Goal: Task Accomplishment & Management: Manage account settings

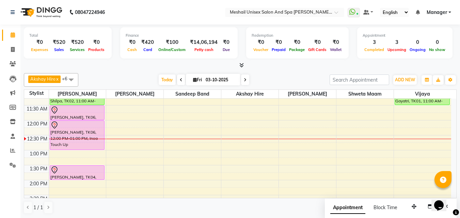
scroll to position [34, 0]
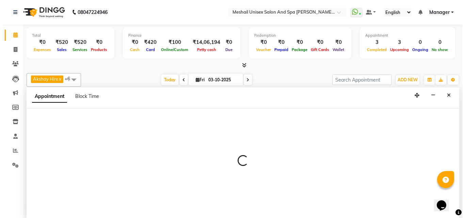
scroll to position [0, 0]
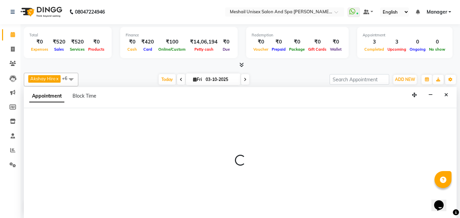
select select "52967"
select select "tentative"
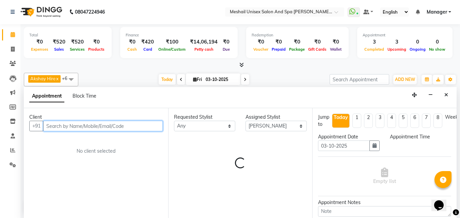
select select "660"
click at [112, 128] on input "text" at bounding box center [103, 126] width 120 height 11
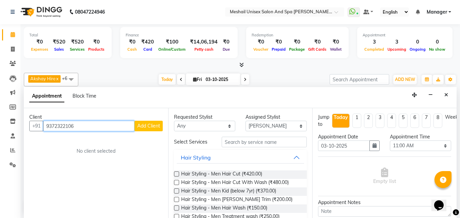
type input "9372322106"
click at [155, 124] on span "Add Client" at bounding box center [148, 126] width 23 height 6
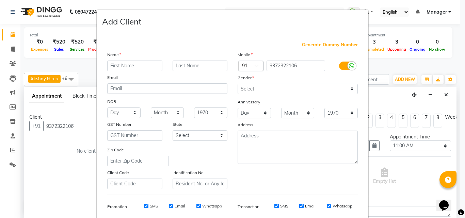
click at [134, 68] on input "text" at bounding box center [134, 66] width 55 height 11
type input "[PERSON_NAME]"
click at [184, 65] on input "text" at bounding box center [200, 66] width 55 height 11
type input "Pathak"
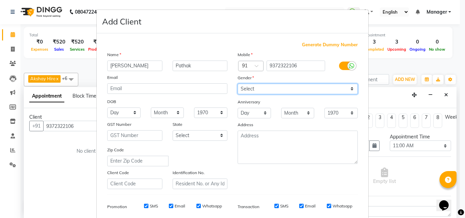
click at [257, 88] on select "Select [DEMOGRAPHIC_DATA] [DEMOGRAPHIC_DATA] Other Prefer Not To Say" at bounding box center [298, 89] width 120 height 11
select select "[DEMOGRAPHIC_DATA]"
click at [238, 84] on select "Select [DEMOGRAPHIC_DATA] [DEMOGRAPHIC_DATA] Other Prefer Not To Say" at bounding box center [298, 89] width 120 height 11
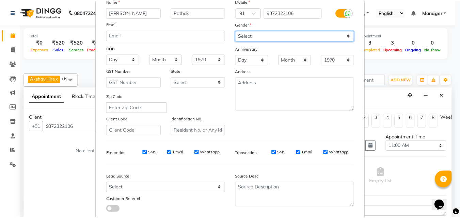
scroll to position [96, 0]
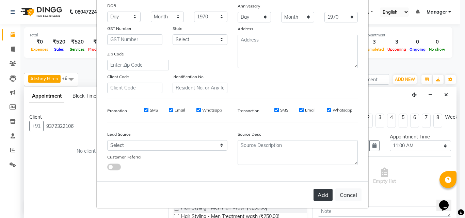
click at [314, 193] on button "Add" at bounding box center [323, 195] width 19 height 12
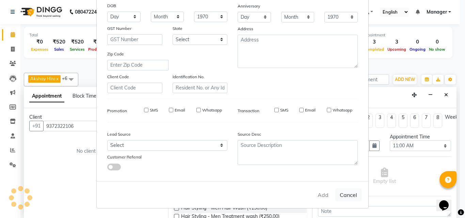
select select
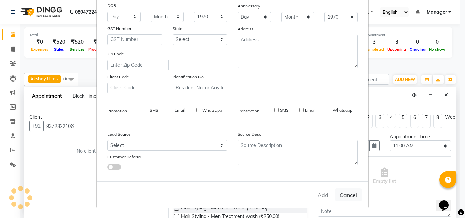
select select
checkbox input "false"
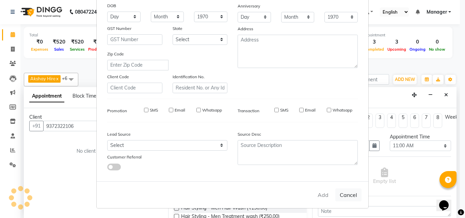
checkbox input "false"
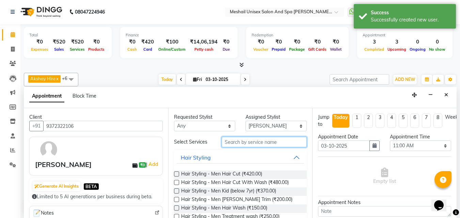
click at [229, 145] on input "text" at bounding box center [264, 142] width 85 height 11
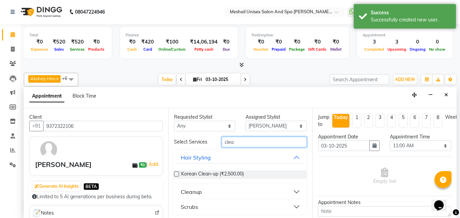
type input "clea"
click at [201, 192] on div "Cleanup" at bounding box center [191, 192] width 21 height 8
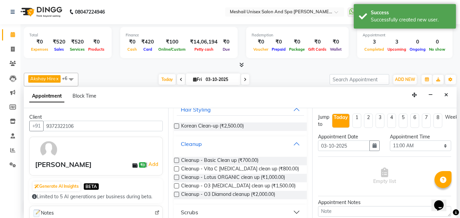
scroll to position [55, 0]
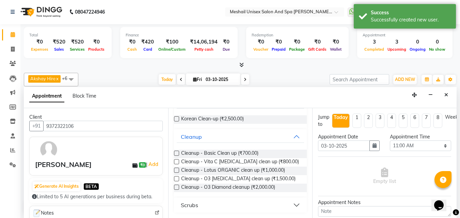
click at [175, 162] on label at bounding box center [176, 161] width 5 height 5
click at [175, 162] on input "checkbox" at bounding box center [176, 162] width 4 height 4
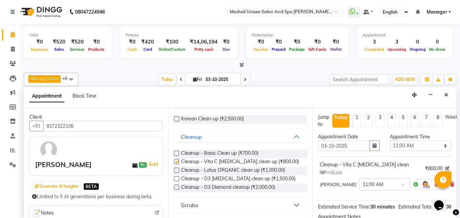
checkbox input "false"
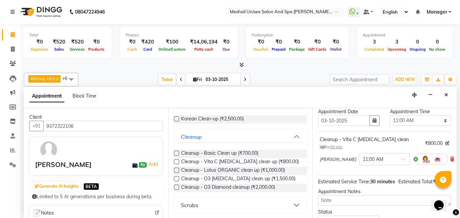
scroll to position [90, 0]
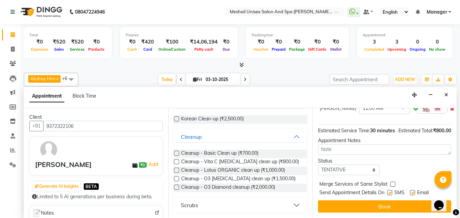
click at [393, 189] on div "SMS" at bounding box center [398, 193] width 23 height 9
click at [391, 190] on label at bounding box center [389, 192] width 5 height 5
click at [391, 191] on input "checkbox" at bounding box center [389, 193] width 4 height 4
checkbox input "false"
click at [413, 190] on label at bounding box center [412, 192] width 5 height 5
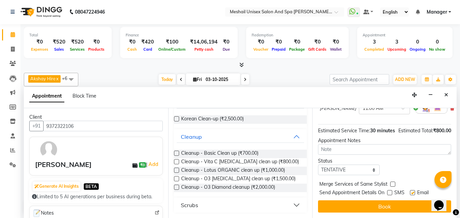
click at [413, 191] on input "checkbox" at bounding box center [412, 193] width 4 height 4
checkbox input "false"
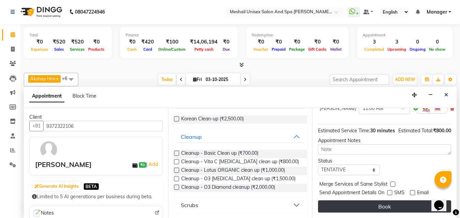
click at [403, 201] on button "Book" at bounding box center [384, 207] width 133 height 12
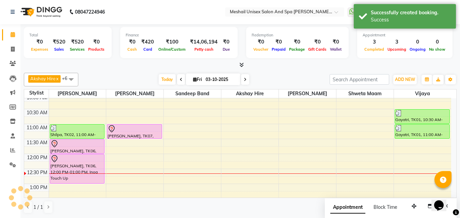
scroll to position [0, 0]
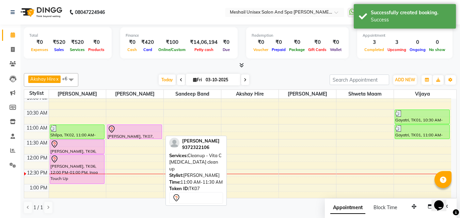
click at [151, 130] on div at bounding box center [135, 129] width 54 height 8
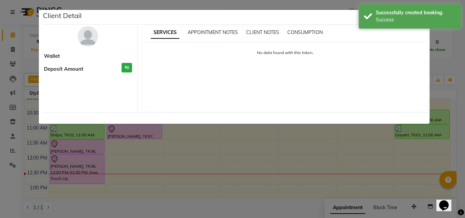
select select "7"
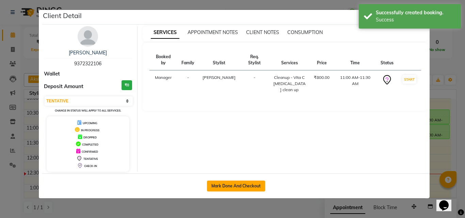
click at [225, 189] on button "Mark Done And Checkout" at bounding box center [236, 186] width 58 height 11
select select "service"
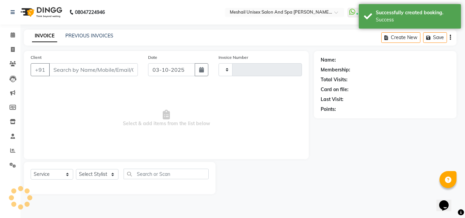
type input "2889"
select select "6713"
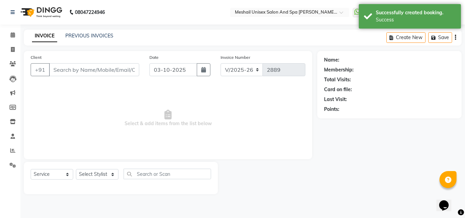
type input "9372322106"
select select "52967"
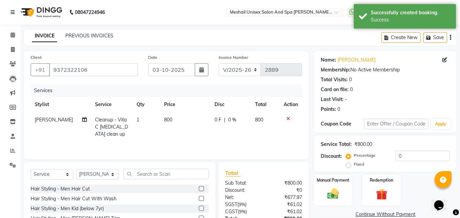
scroll to position [54, 0]
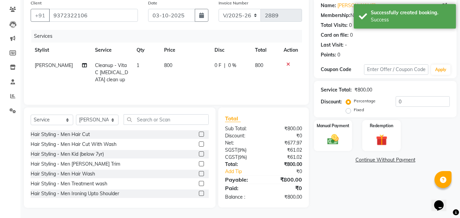
click at [334, 152] on div "Name: [PERSON_NAME] Membership: No Active Membership Total Visits: 0 Card on fi…" at bounding box center [388, 102] width 148 height 211
click at [335, 138] on img at bounding box center [332, 140] width 19 height 14
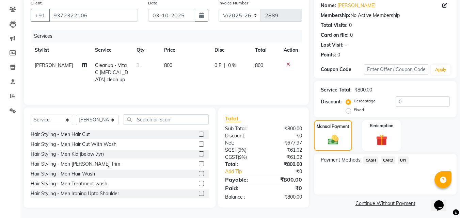
click at [405, 160] on span "UPI" at bounding box center [403, 161] width 11 height 8
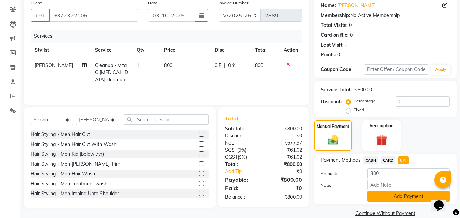
click at [401, 193] on button "Add Payment" at bounding box center [408, 196] width 82 height 11
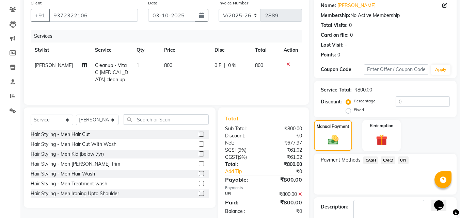
scroll to position [94, 0]
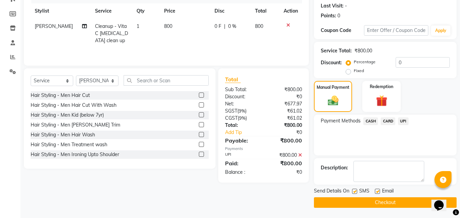
click at [356, 191] on label at bounding box center [354, 191] width 5 height 5
click at [356, 191] on input "checkbox" at bounding box center [354, 192] width 4 height 4
checkbox input "false"
click at [378, 192] on label at bounding box center [377, 191] width 5 height 5
click at [378, 192] on input "checkbox" at bounding box center [377, 192] width 4 height 4
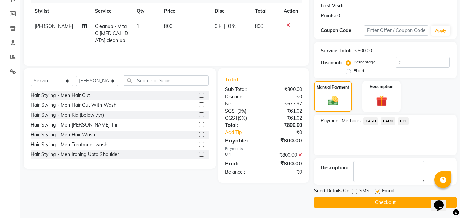
checkbox input "false"
click at [378, 201] on button "Checkout" at bounding box center [385, 202] width 143 height 11
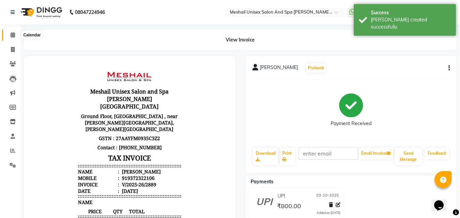
click at [15, 36] on span at bounding box center [13, 35] width 12 height 8
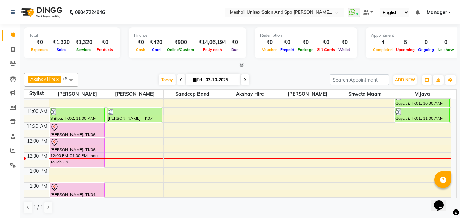
scroll to position [34, 0]
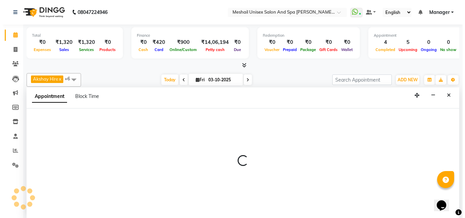
scroll to position [0, 0]
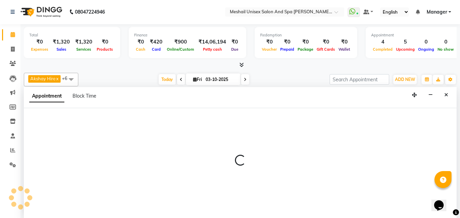
select select "52969"
select select "tentative"
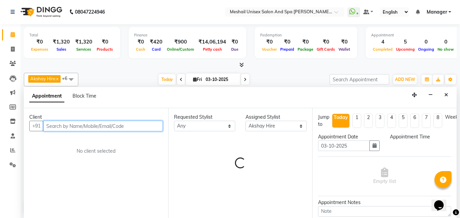
select select "690"
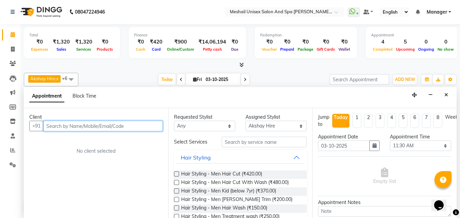
click at [115, 129] on input "text" at bounding box center [103, 126] width 120 height 11
type input "9604599858"
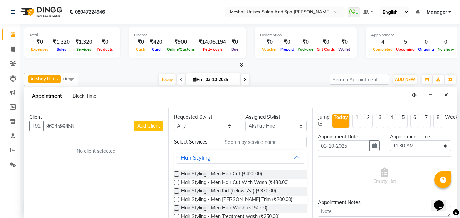
click at [141, 125] on span "Add Client" at bounding box center [148, 126] width 23 height 6
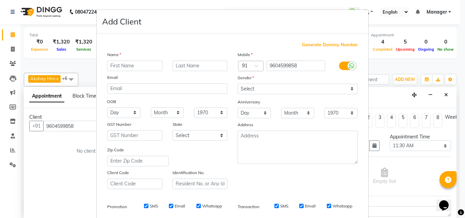
click at [118, 66] on input "text" at bounding box center [134, 66] width 55 height 11
type input "[PERSON_NAME]"
click at [176, 69] on input "text" at bounding box center [200, 66] width 55 height 11
type input "g"
type input "Gandhwale"
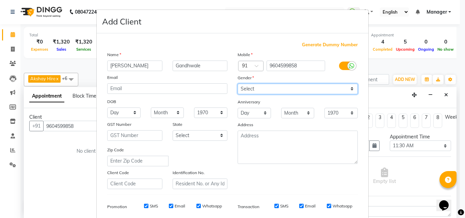
click at [251, 88] on select "Select [DEMOGRAPHIC_DATA] [DEMOGRAPHIC_DATA] Other Prefer Not To Say" at bounding box center [298, 89] width 120 height 11
select select "[DEMOGRAPHIC_DATA]"
click at [238, 84] on select "Select [DEMOGRAPHIC_DATA] [DEMOGRAPHIC_DATA] Other Prefer Not To Say" at bounding box center [298, 89] width 120 height 11
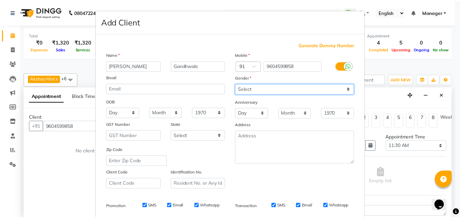
scroll to position [96, 0]
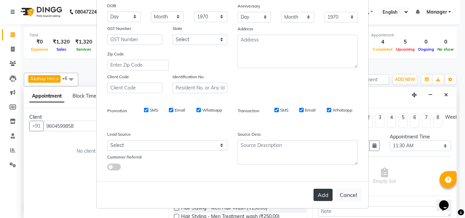
click at [320, 193] on button "Add" at bounding box center [323, 195] width 19 height 12
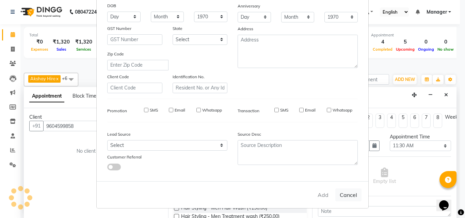
select select
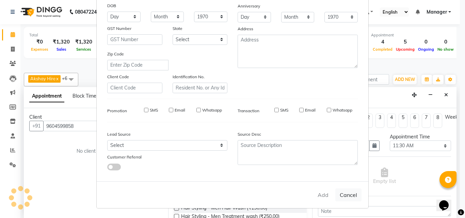
select select
checkbox input "false"
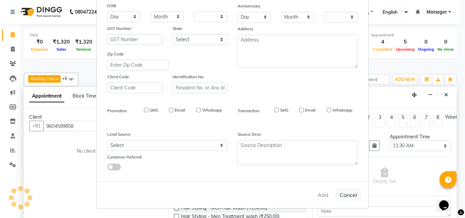
checkbox input "false"
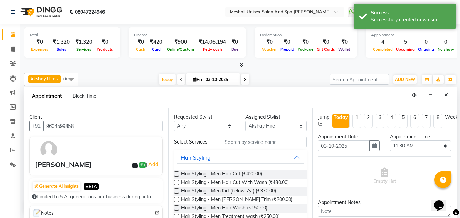
click at [177, 183] on label at bounding box center [176, 182] width 5 height 5
click at [177, 183] on input "checkbox" at bounding box center [176, 183] width 4 height 4
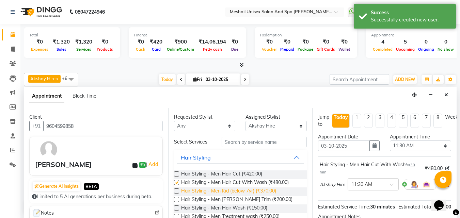
checkbox input "false"
click at [176, 200] on label at bounding box center [176, 199] width 5 height 5
click at [176, 200] on input "checkbox" at bounding box center [176, 200] width 4 height 4
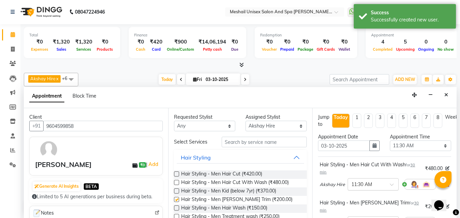
checkbox input "false"
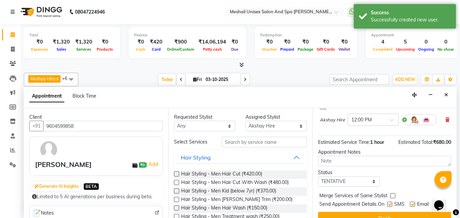
scroll to position [112, 0]
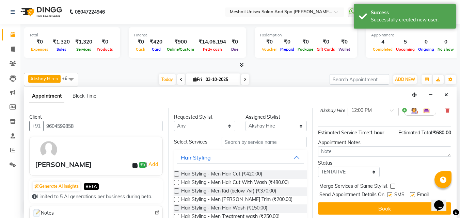
click at [392, 192] on label at bounding box center [389, 194] width 5 height 5
click at [392, 193] on input "checkbox" at bounding box center [389, 195] width 4 height 4
checkbox input "false"
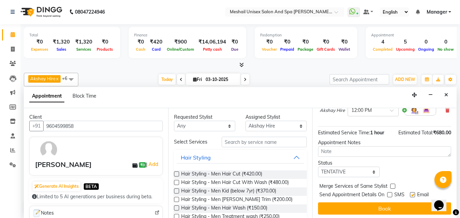
click at [413, 192] on label at bounding box center [412, 194] width 5 height 5
click at [413, 193] on input "checkbox" at bounding box center [412, 195] width 4 height 4
checkbox input "false"
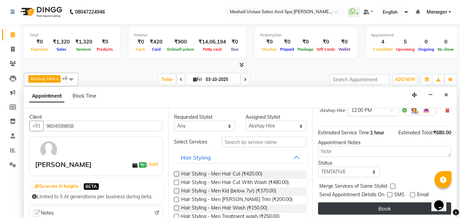
click at [395, 203] on button "Book" at bounding box center [384, 209] width 133 height 12
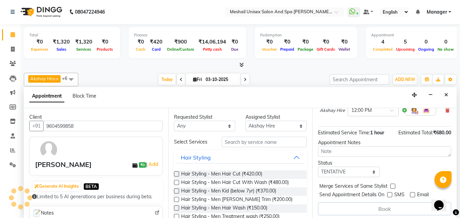
scroll to position [0, 0]
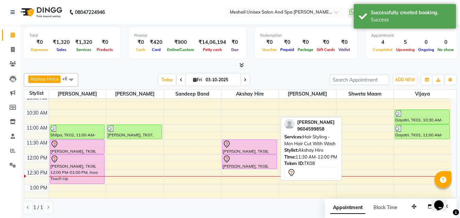
click at [256, 148] on div "[PERSON_NAME], TK08, 11:30 AM-12:00 PM, Hair Styling - Men Hair Cut With Wash" at bounding box center [249, 147] width 54 height 14
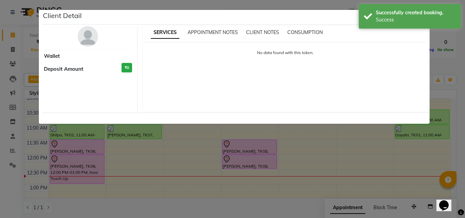
select select "7"
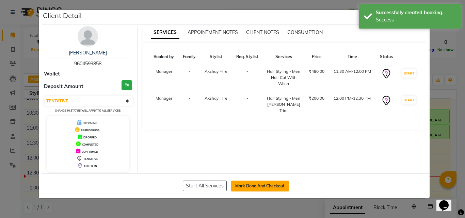
click at [243, 186] on button "Mark Done And Checkout" at bounding box center [260, 186] width 58 height 11
select select "service"
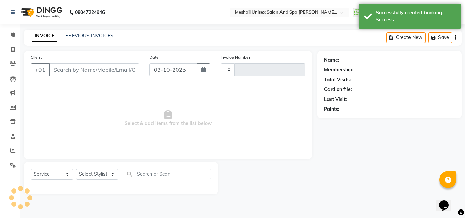
type input "2890"
select select "6713"
type input "9604599858"
select select "52969"
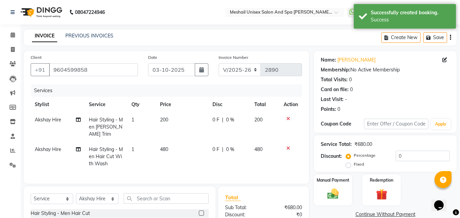
scroll to position [77, 0]
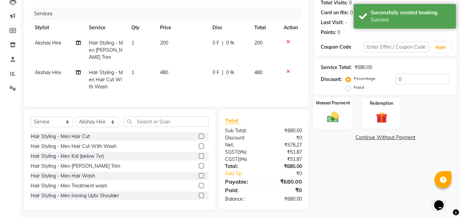
click at [341, 122] on img at bounding box center [332, 117] width 19 height 14
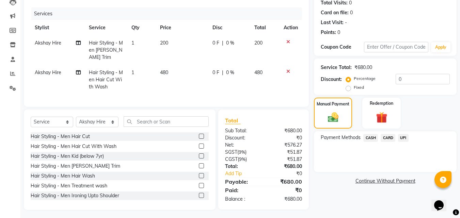
click at [404, 138] on span "UPI" at bounding box center [403, 138] width 11 height 8
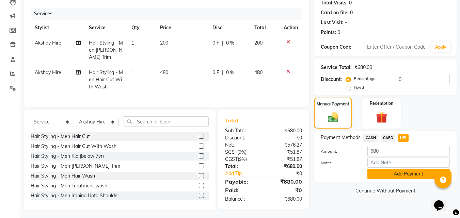
click at [409, 176] on button "Add Payment" at bounding box center [408, 174] width 82 height 11
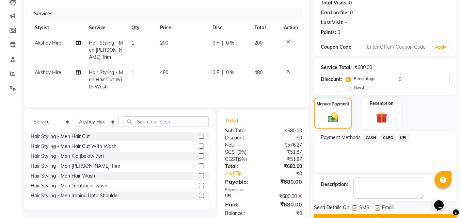
scroll to position [94, 0]
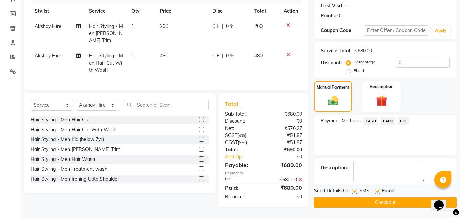
click at [356, 192] on label at bounding box center [354, 191] width 5 height 5
click at [356, 192] on input "checkbox" at bounding box center [354, 192] width 4 height 4
checkbox input "false"
click at [378, 193] on label at bounding box center [377, 191] width 5 height 5
click at [378, 193] on input "checkbox" at bounding box center [377, 192] width 4 height 4
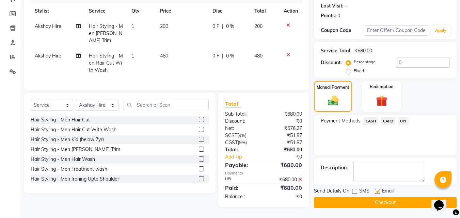
checkbox input "false"
click at [372, 201] on button "Checkout" at bounding box center [385, 202] width 143 height 11
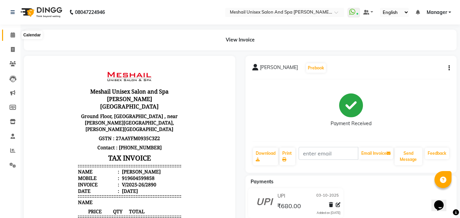
click at [12, 35] on icon at bounding box center [13, 34] width 4 height 5
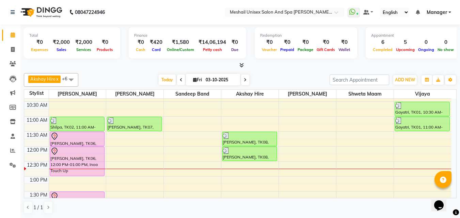
scroll to position [34, 0]
